Goal: Task Accomplishment & Management: Complete application form

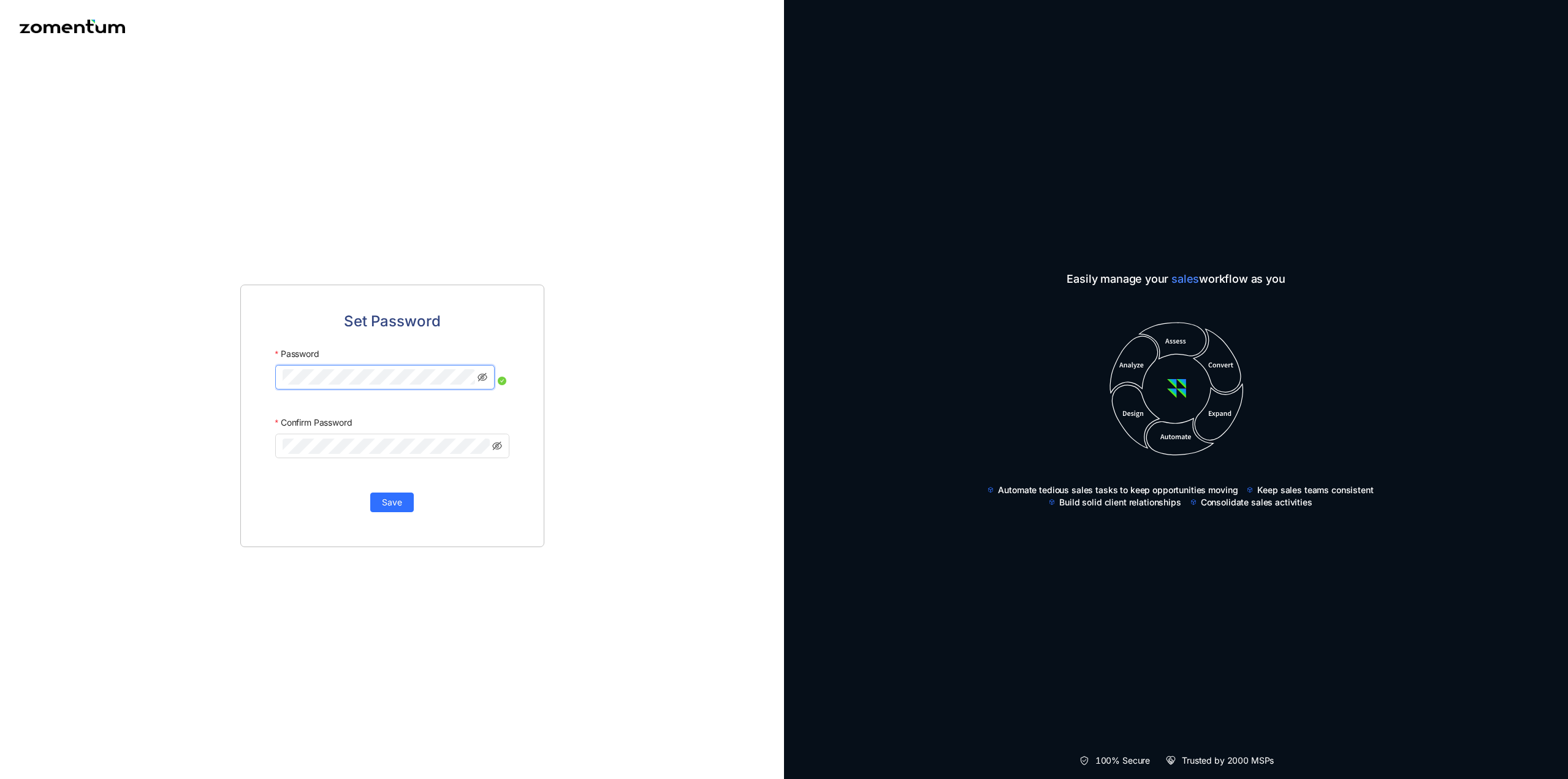
click at [355, 459] on div at bounding box center [392, 449] width 234 height 32
click at [397, 501] on span "Save" at bounding box center [392, 502] width 20 height 14
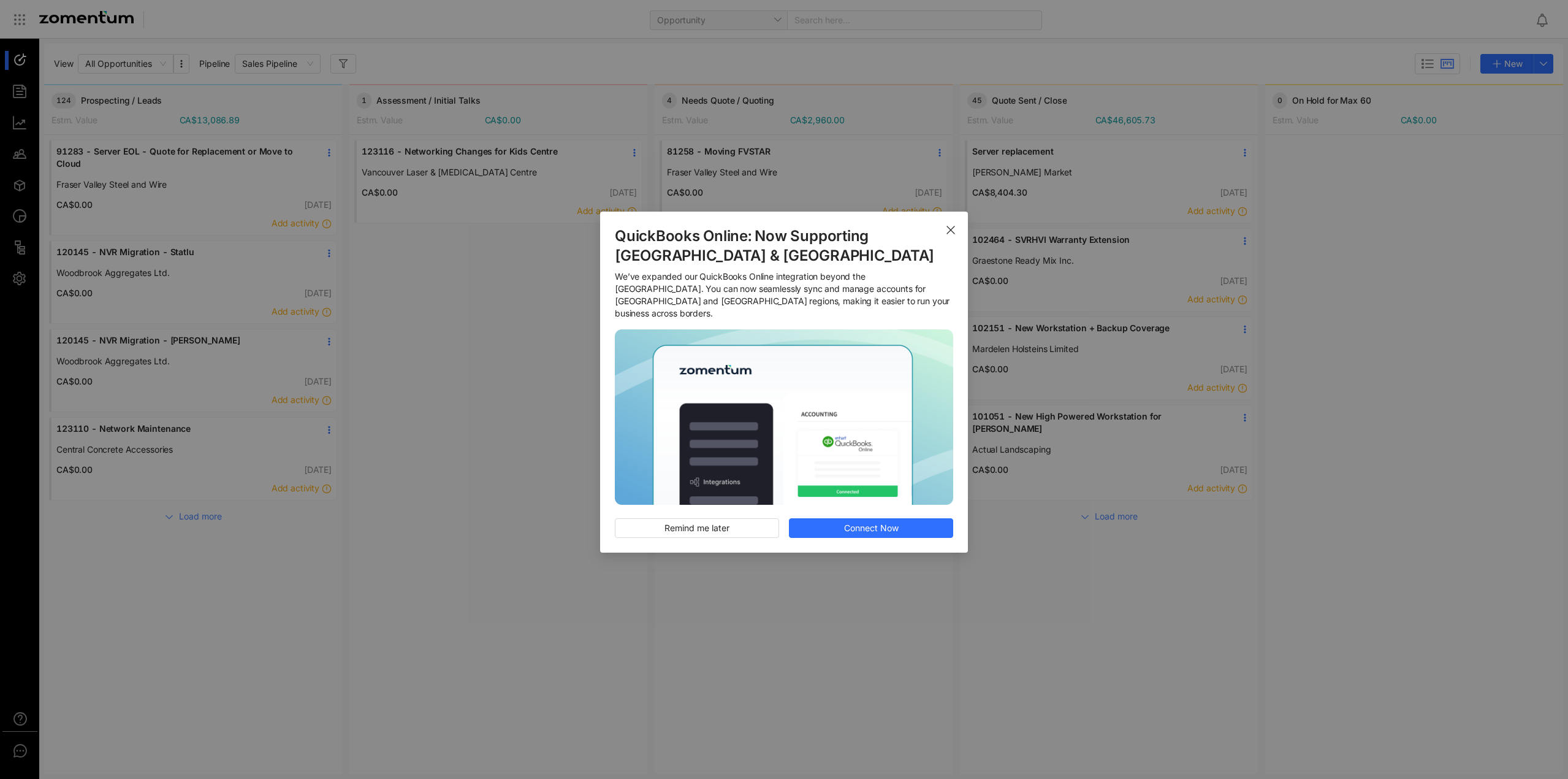
click at [953, 229] on span "Close" at bounding box center [951, 229] width 34 height 34
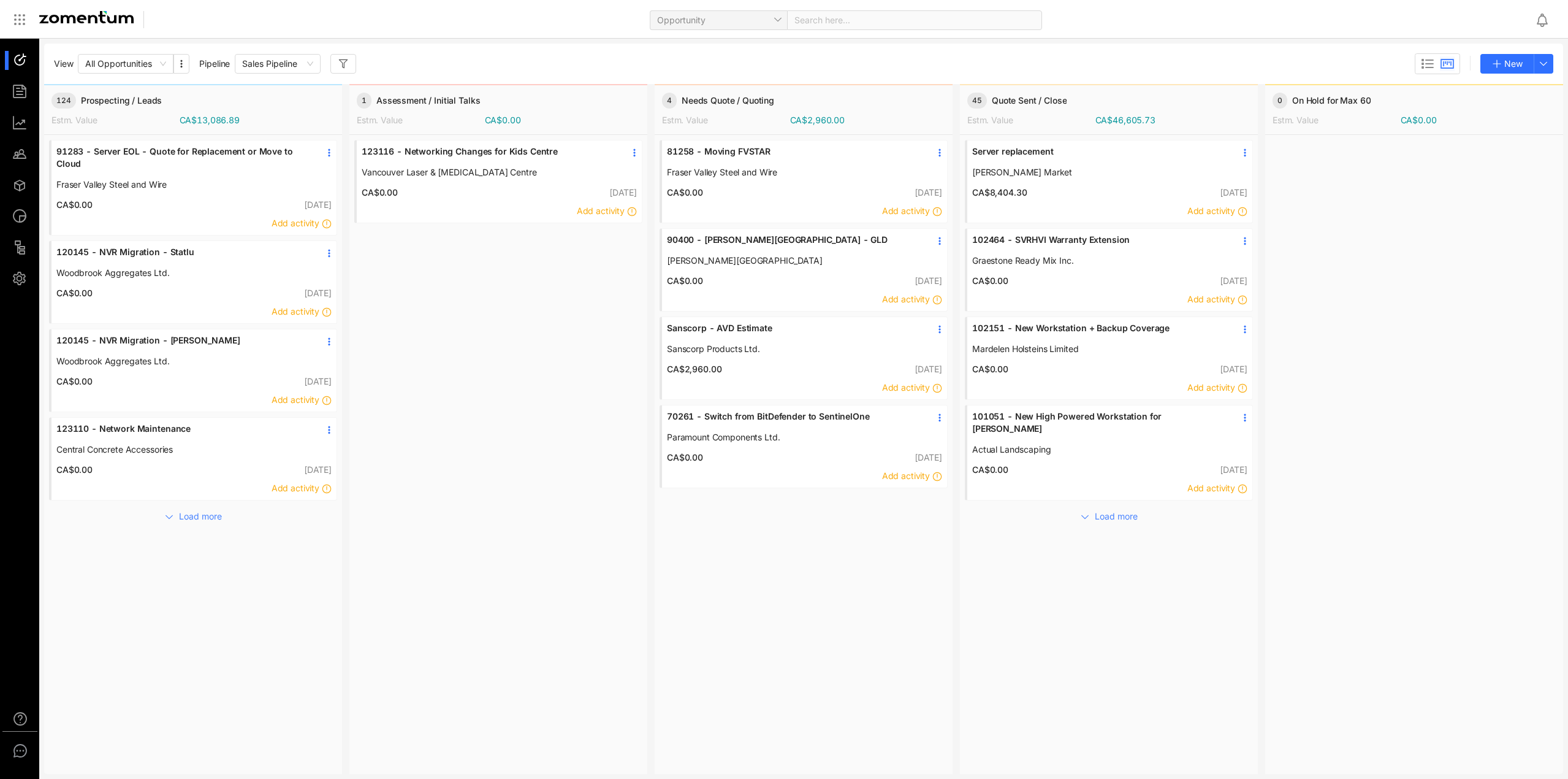
drag, startPoint x: 939, startPoint y: 1, endPoint x: 1406, endPoint y: 527, distance: 703.4
click at [1406, 527] on div at bounding box center [1414, 454] width 298 height 638
click at [27, 91] on div at bounding box center [25, 92] width 27 height 19
